Goal: Task Accomplishment & Management: Use online tool/utility

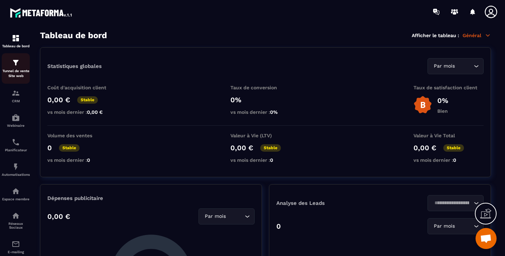
click at [9, 69] on div "Tunnel de vente Site web" at bounding box center [16, 69] width 28 height 20
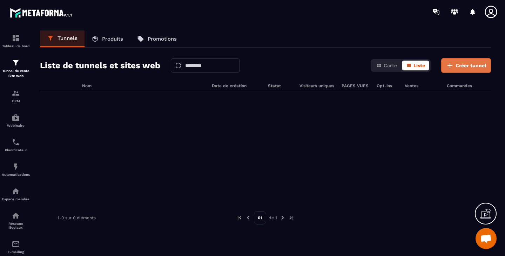
click at [454, 67] on icon at bounding box center [450, 65] width 8 height 8
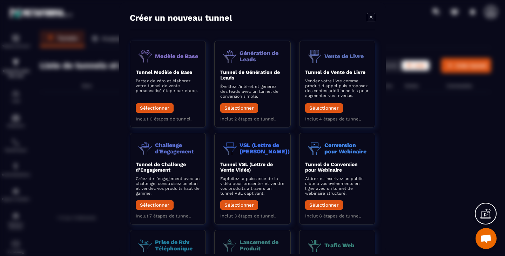
click at [374, 15] on icon "Modal window" at bounding box center [371, 17] width 8 height 8
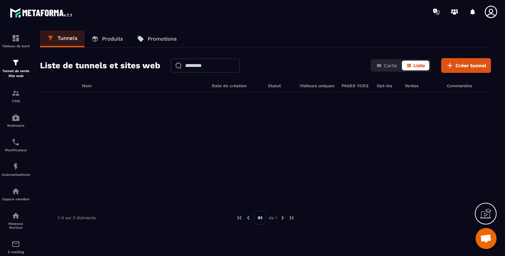
click at [114, 36] on p "Produits" at bounding box center [112, 39] width 21 height 6
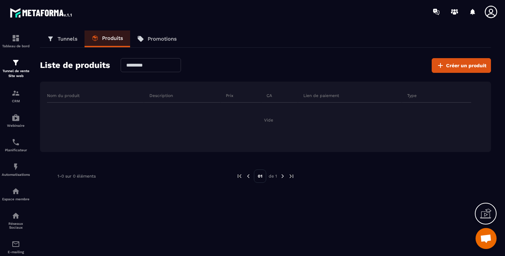
click at [163, 36] on p "Promotions" at bounding box center [162, 39] width 29 height 6
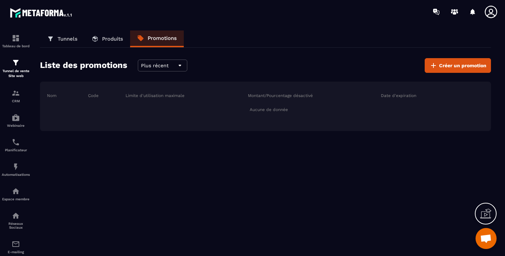
click at [63, 38] on p "Tunnels" at bounding box center [67, 39] width 20 height 6
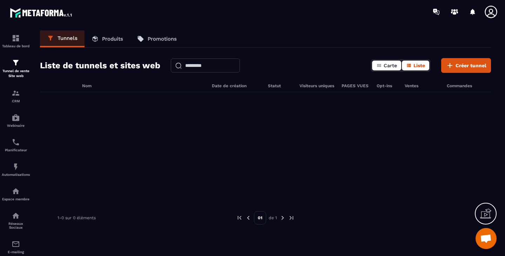
click at [395, 65] on span "Carte" at bounding box center [390, 66] width 13 height 6
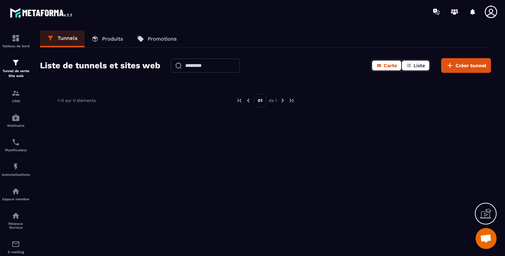
click at [415, 62] on button "Liste" at bounding box center [415, 66] width 27 height 10
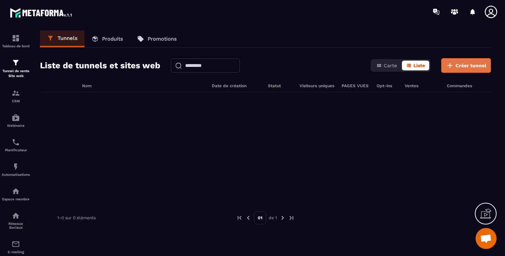
click at [459, 68] on span "Créer tunnel" at bounding box center [470, 65] width 31 height 7
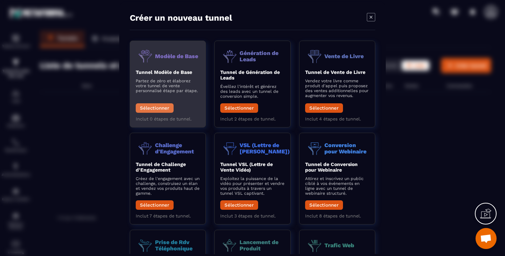
click at [155, 109] on button "Sélectionner" at bounding box center [155, 107] width 38 height 9
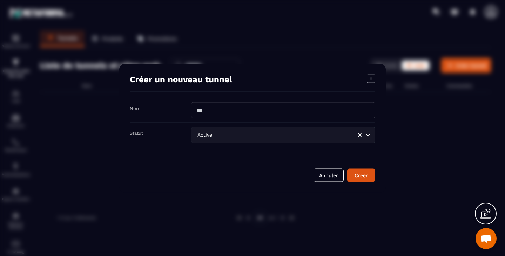
click at [230, 117] on input "Modal window" at bounding box center [283, 110] width 184 height 16
type input "********"
click at [366, 179] on button "Créer" at bounding box center [361, 175] width 28 height 13
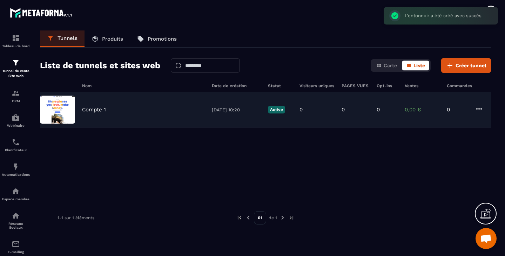
click at [66, 120] on img at bounding box center [57, 110] width 35 height 28
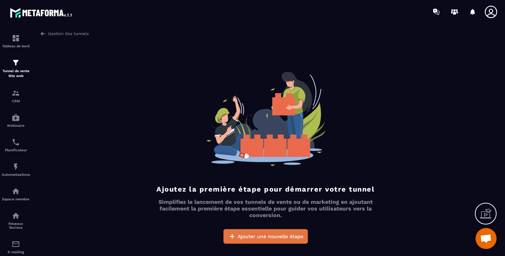
click at [283, 236] on span "Ajouter une nouvelle étape" at bounding box center [271, 236] width 66 height 7
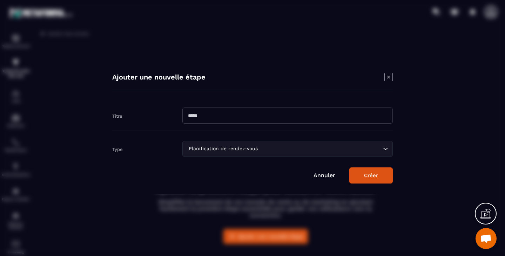
click at [223, 111] on input "Modal window" at bounding box center [287, 116] width 210 height 16
type input "*******"
click at [230, 146] on div "Planification de rendez-vous" at bounding box center [284, 149] width 196 height 8
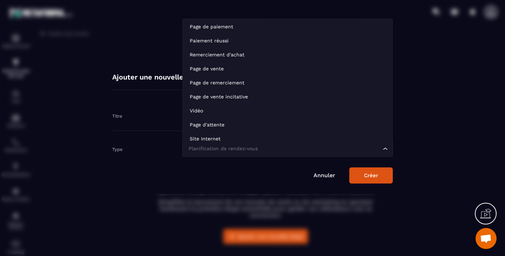
scroll to position [49, 0]
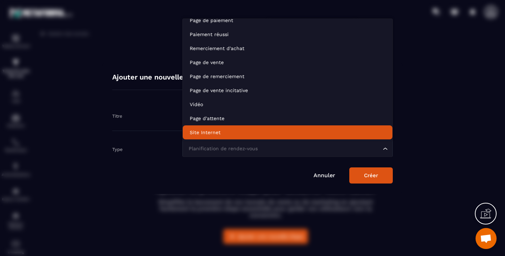
click at [224, 132] on p "Site Internet" at bounding box center [288, 132] width 196 height 7
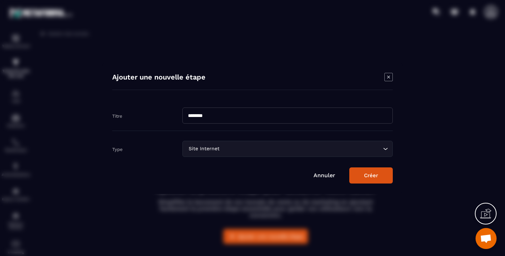
click at [371, 180] on button "Créer" at bounding box center [370, 176] width 43 height 16
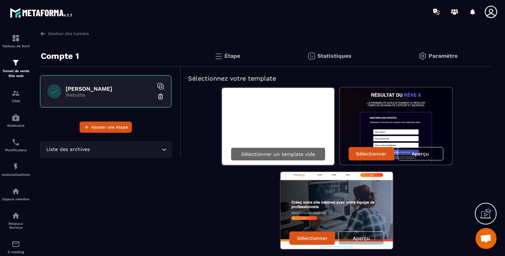
click at [266, 156] on p "Sélectionner un template vide" at bounding box center [278, 154] width 74 height 6
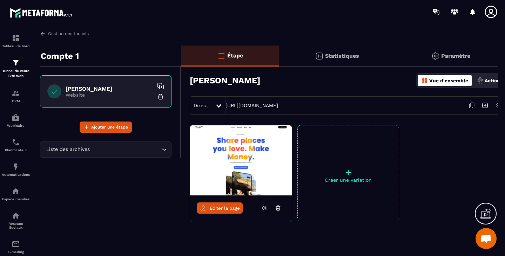
click at [279, 210] on icon at bounding box center [278, 208] width 6 height 6
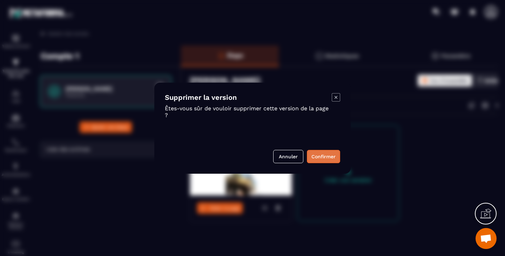
click at [322, 153] on button "Confirmer" at bounding box center [323, 156] width 33 height 13
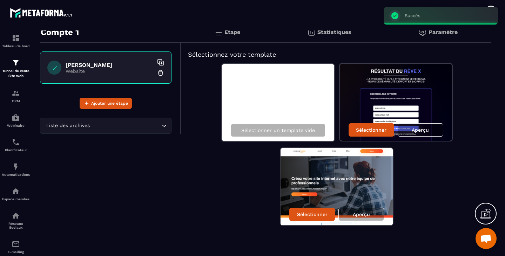
scroll to position [25, 0]
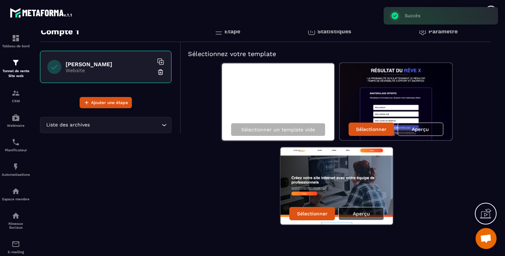
click at [363, 215] on p "Aperçu" at bounding box center [361, 214] width 17 height 6
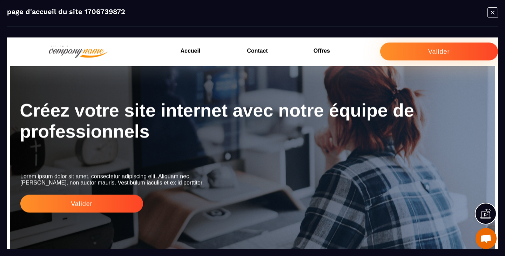
scroll to position [0, 0]
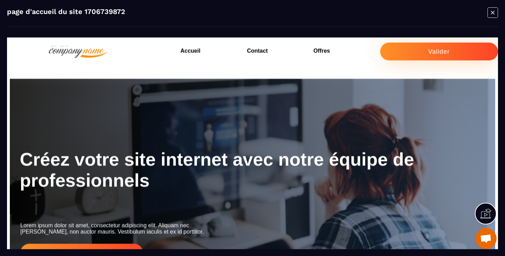
click at [494, 14] on icon "Modal window" at bounding box center [492, 12] width 11 height 11
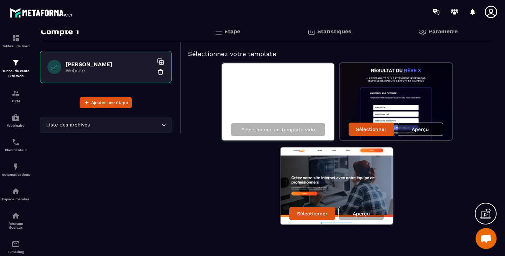
click at [431, 128] on div "Aperçu" at bounding box center [421, 129] width 46 height 13
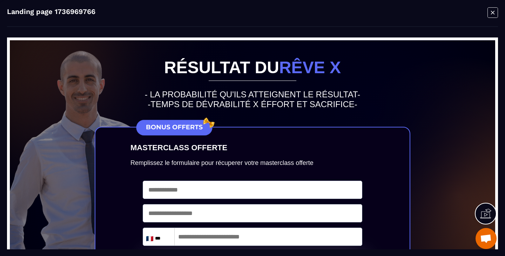
click at [494, 12] on icon "Modal window" at bounding box center [492, 12] width 11 height 11
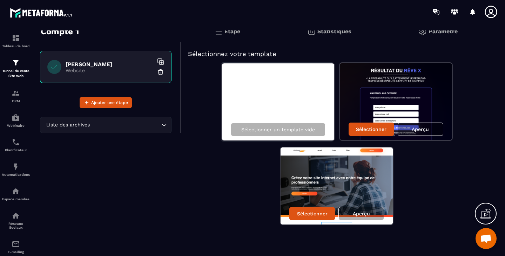
click at [166, 125] on icon "Search for option" at bounding box center [164, 125] width 7 height 7
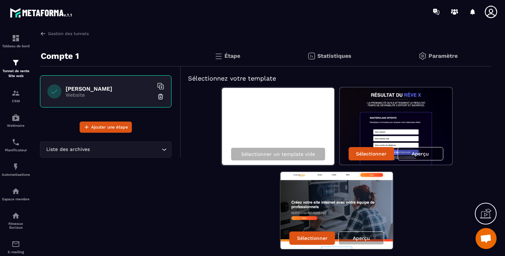
click at [227, 53] on p "Étape" at bounding box center [232, 56] width 16 height 7
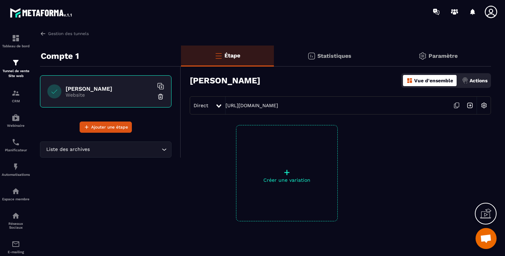
click at [331, 53] on p "Statistiques" at bounding box center [334, 56] width 34 height 7
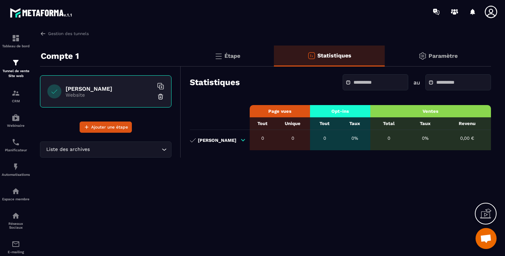
click at [452, 59] on p "Paramètre" at bounding box center [442, 56] width 29 height 7
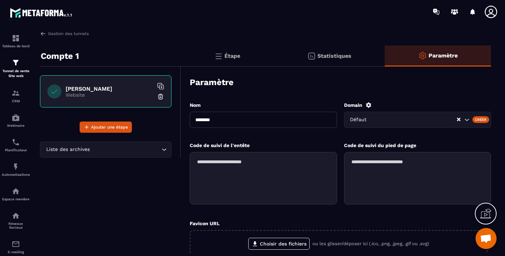
click at [227, 61] on div "Étape" at bounding box center [227, 56] width 93 height 21
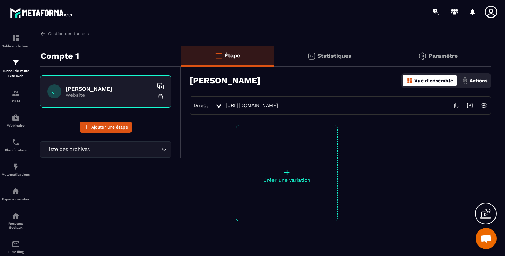
click at [327, 52] on div "Statistiques" at bounding box center [329, 56] width 111 height 21
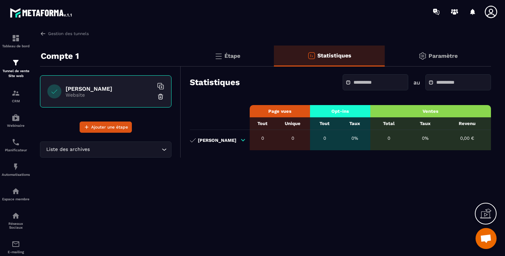
click at [438, 53] on p "Paramètre" at bounding box center [442, 56] width 29 height 7
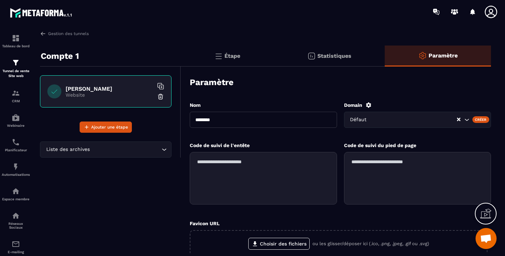
click at [236, 54] on p "Étape" at bounding box center [232, 56] width 16 height 7
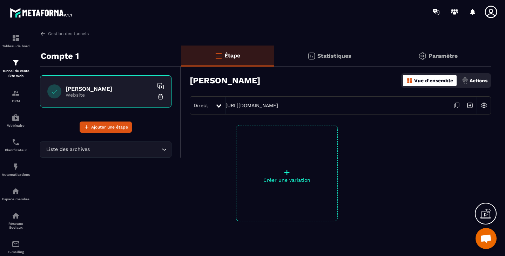
click at [288, 162] on div "+ Créer une variation" at bounding box center [287, 173] width 102 height 96
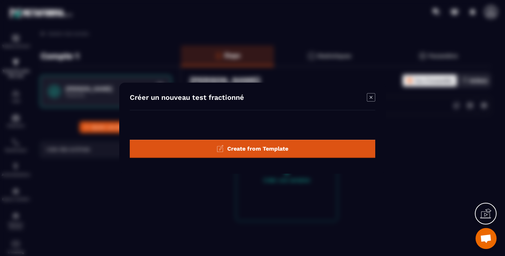
click at [374, 96] on icon "Modal window" at bounding box center [371, 97] width 8 height 8
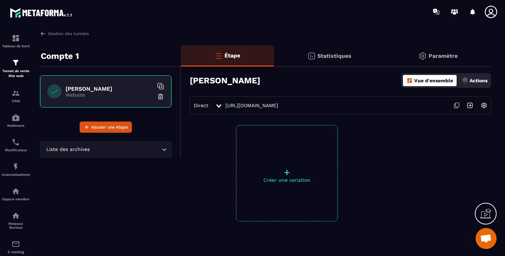
click at [91, 87] on h6 "[PERSON_NAME]" at bounding box center [110, 89] width 88 height 7
click at [101, 149] on input "Search for option" at bounding box center [102, 150] width 115 height 8
click at [86, 83] on div "[PERSON_NAME] Website" at bounding box center [105, 91] width 131 height 32
click at [161, 85] on icon at bounding box center [162, 87] width 4 height 4
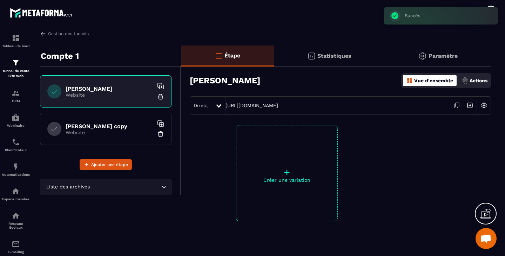
click at [161, 133] on img at bounding box center [160, 134] width 7 height 7
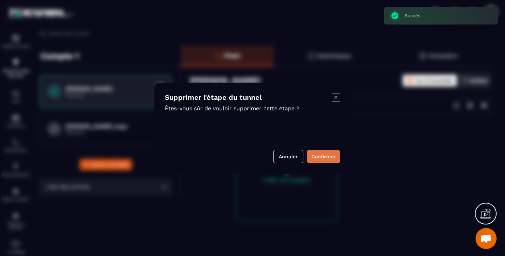
click at [331, 161] on button "Confirmer" at bounding box center [323, 156] width 33 height 13
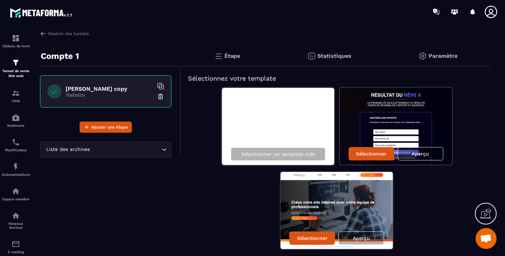
click at [337, 200] on img at bounding box center [336, 210] width 112 height 77
click at [368, 234] on div "Aperçu" at bounding box center [361, 238] width 46 height 13
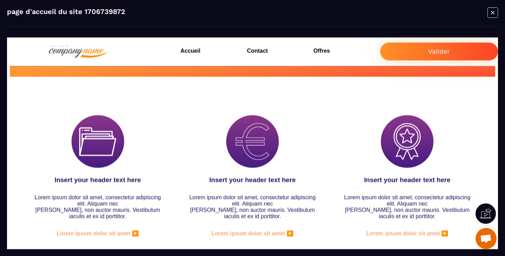
scroll to position [280, 0]
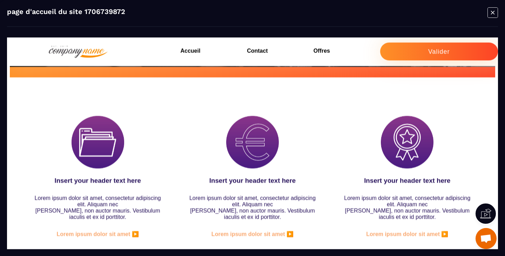
click at [316, 52] on h3 "Offres" at bounding box center [346, 51] width 67 height 10
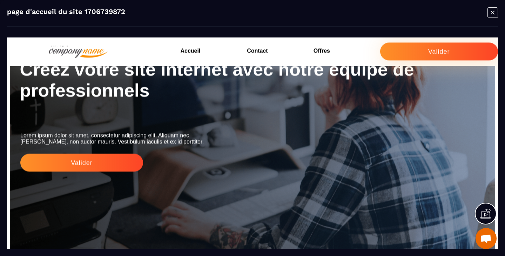
scroll to position [0, 0]
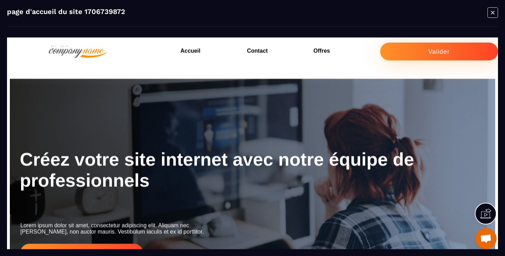
click at [492, 11] on icon "Modal window" at bounding box center [492, 12] width 11 height 11
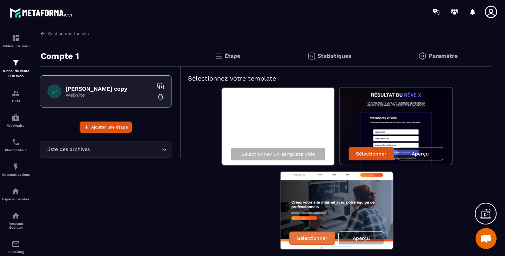
click at [316, 240] on p "Sélectionner" at bounding box center [312, 239] width 31 height 6
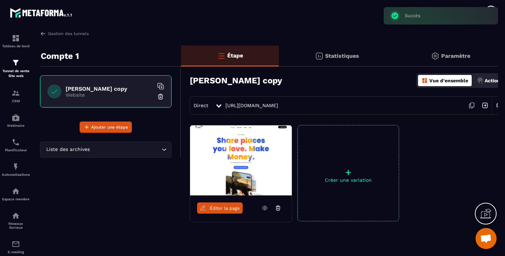
click at [205, 209] on icon at bounding box center [203, 208] width 6 height 6
